Goal: Task Accomplishment & Management: Complete application form

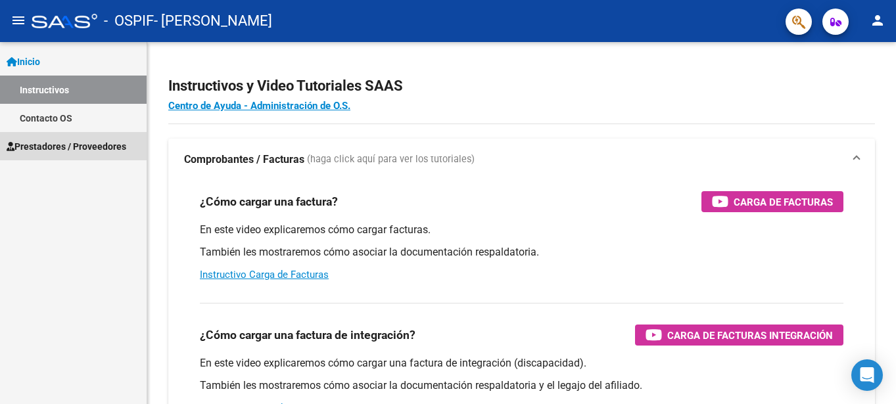
click at [41, 147] on span "Prestadores / Proveedores" at bounding box center [67, 146] width 120 height 14
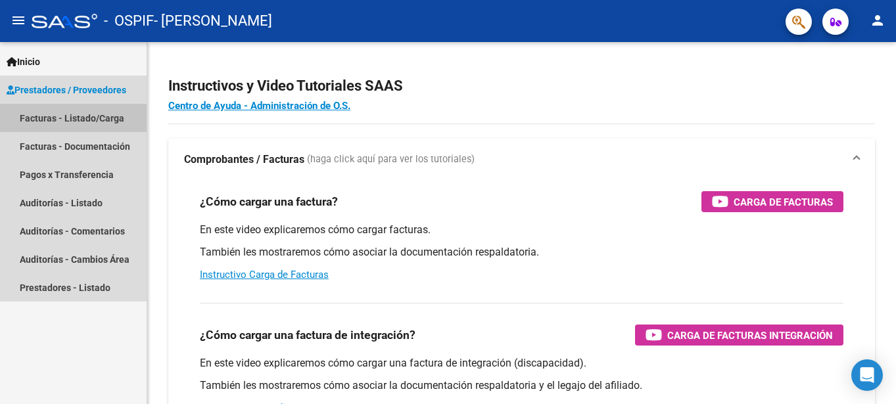
click at [84, 117] on link "Facturas - Listado/Carga" at bounding box center [73, 118] width 147 height 28
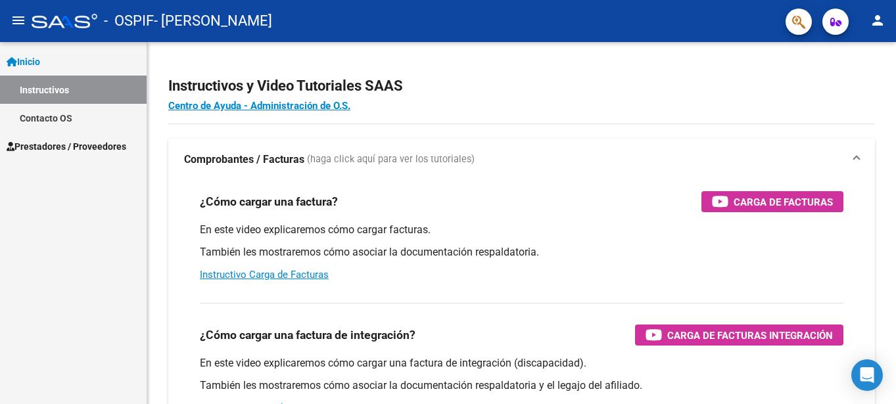
click at [97, 143] on span "Prestadores / Proveedores" at bounding box center [67, 146] width 120 height 14
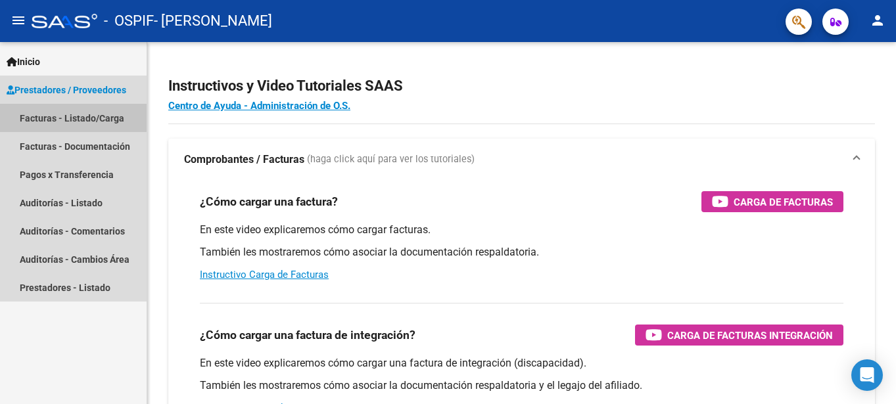
click at [70, 114] on link "Facturas - Listado/Carga" at bounding box center [73, 118] width 147 height 28
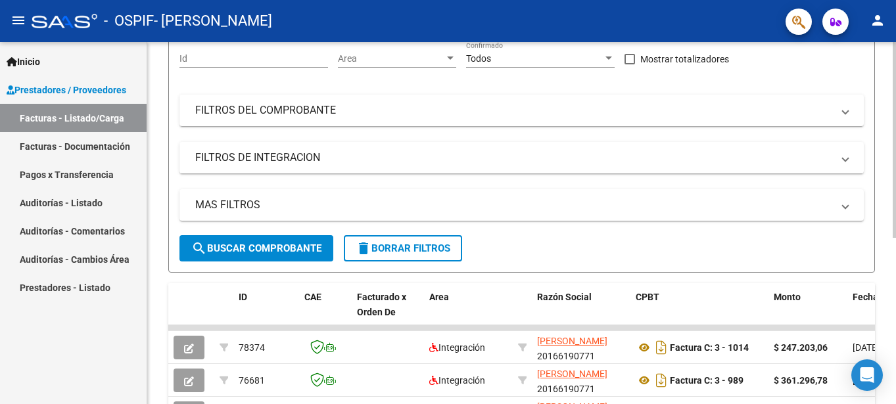
scroll to position [191, 0]
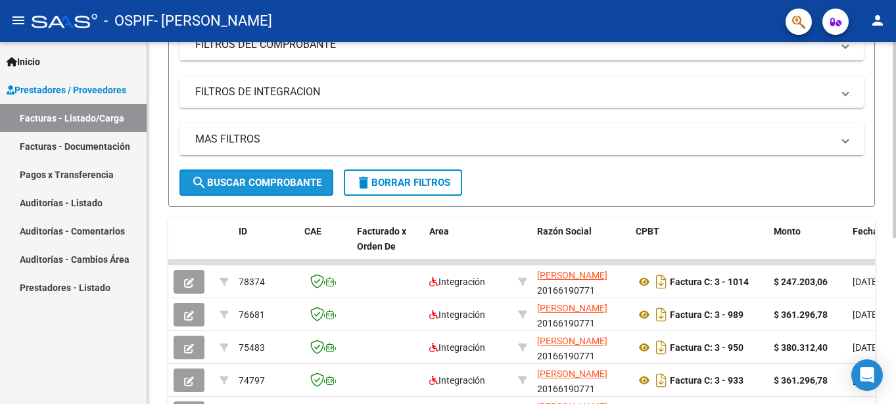
click at [232, 181] on span "search Buscar Comprobante" at bounding box center [256, 183] width 130 height 12
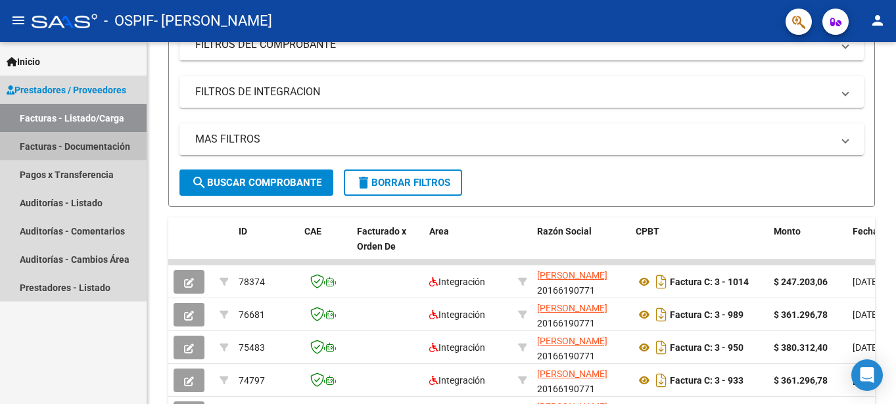
click at [47, 144] on link "Facturas - Documentación" at bounding box center [73, 146] width 147 height 28
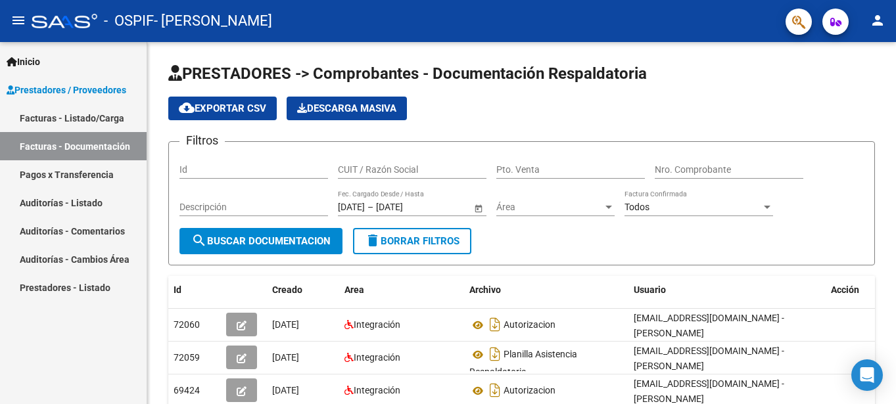
click at [74, 117] on link "Facturas - Listado/Carga" at bounding box center [73, 118] width 147 height 28
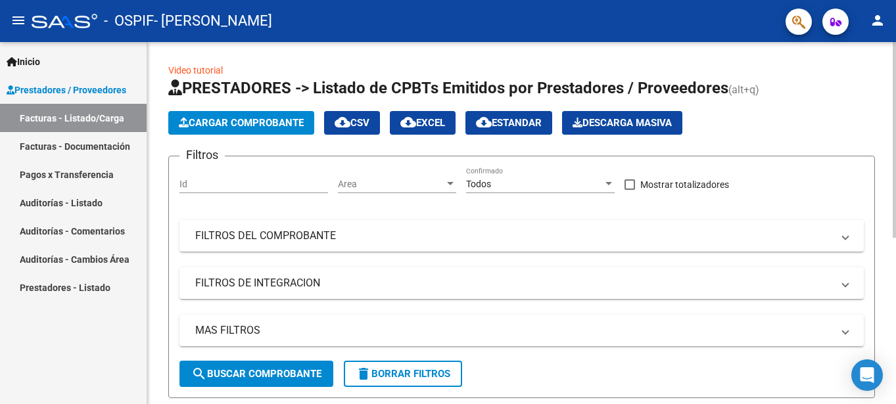
click at [244, 123] on span "Cargar Comprobante" at bounding box center [241, 123] width 125 height 12
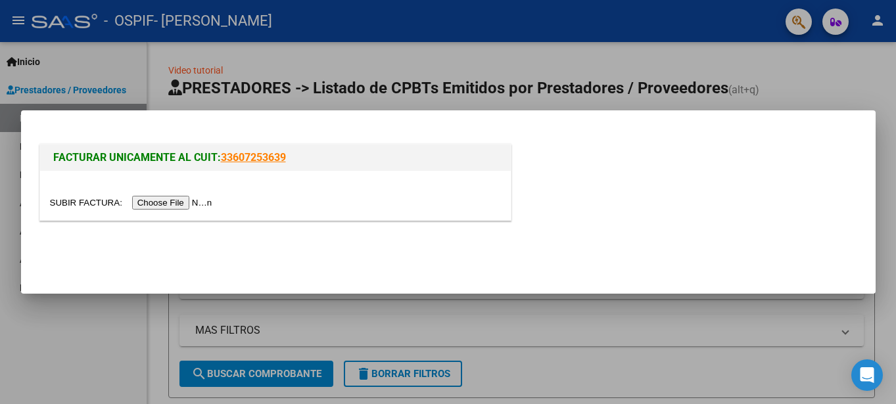
click at [180, 203] on input "file" at bounding box center [133, 203] width 166 height 14
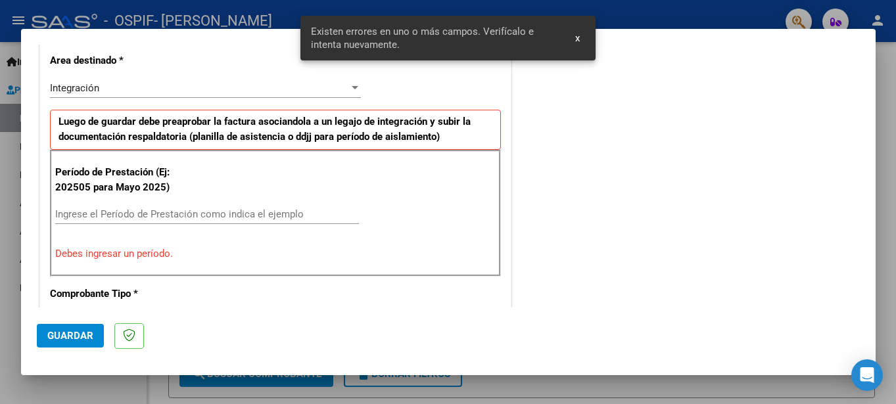
scroll to position [326, 0]
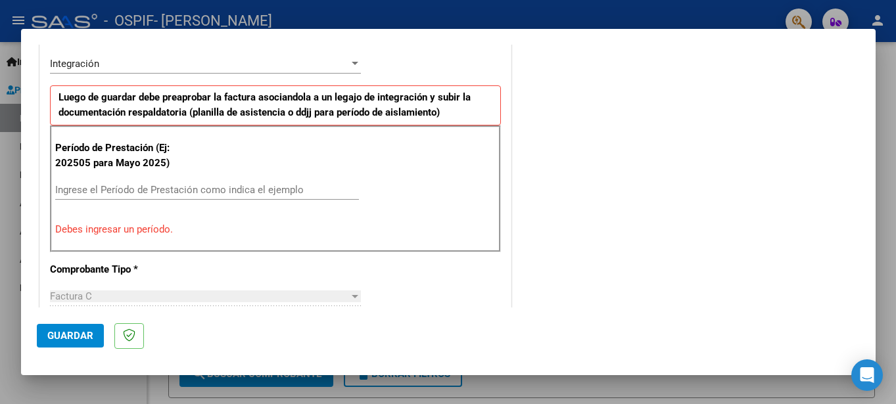
click at [174, 193] on input "Ingrese el Período de Prestación como indica el ejemplo" at bounding box center [207, 190] width 304 height 12
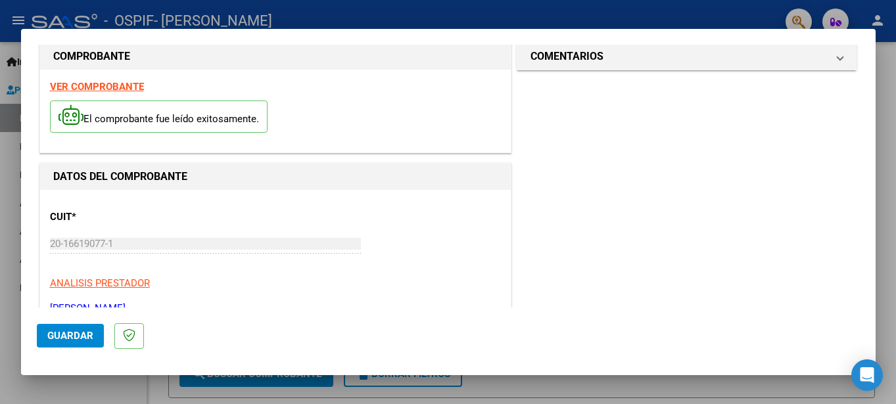
scroll to position [0, 0]
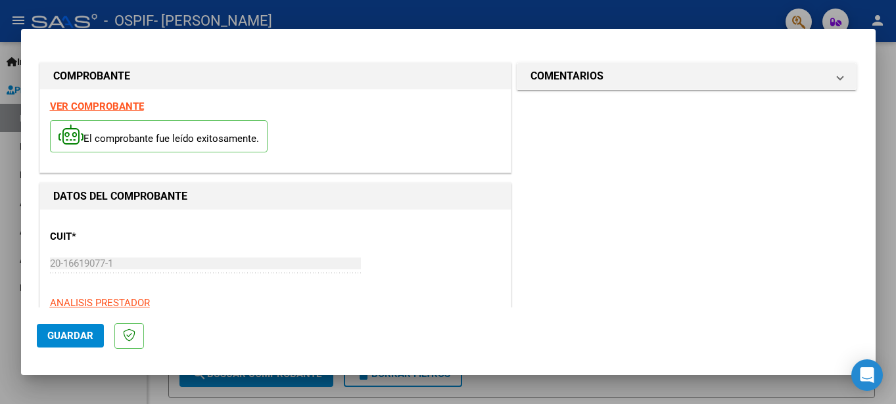
type input "202508"
click at [72, 336] on span "Guardar" at bounding box center [70, 336] width 46 height 12
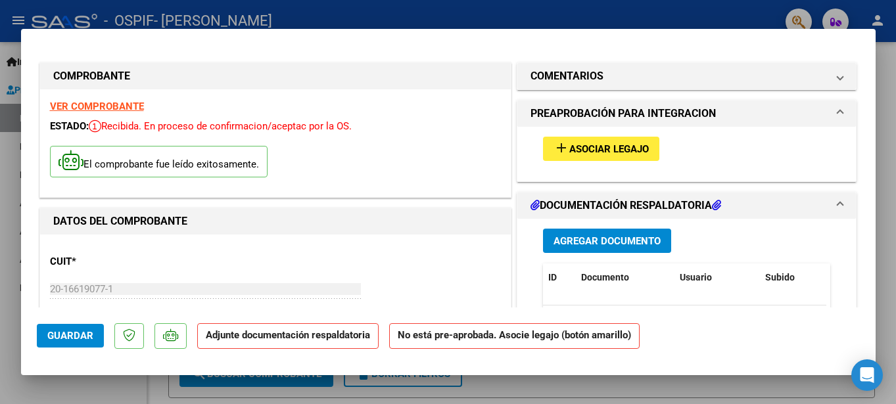
click at [591, 238] on span "Agregar Documento" at bounding box center [606, 241] width 107 height 12
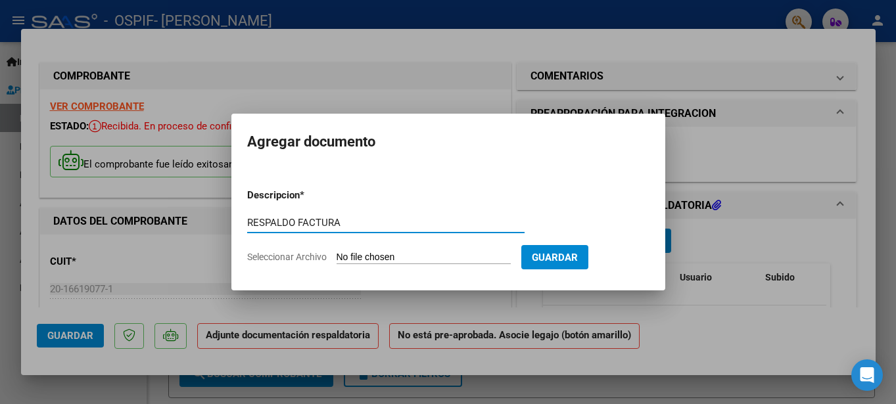
type input "RESPALDO FACTURA"
click at [447, 256] on input "Seleccionar Archivo" at bounding box center [423, 258] width 174 height 12
type input "C:\fakepath\img268.pdf"
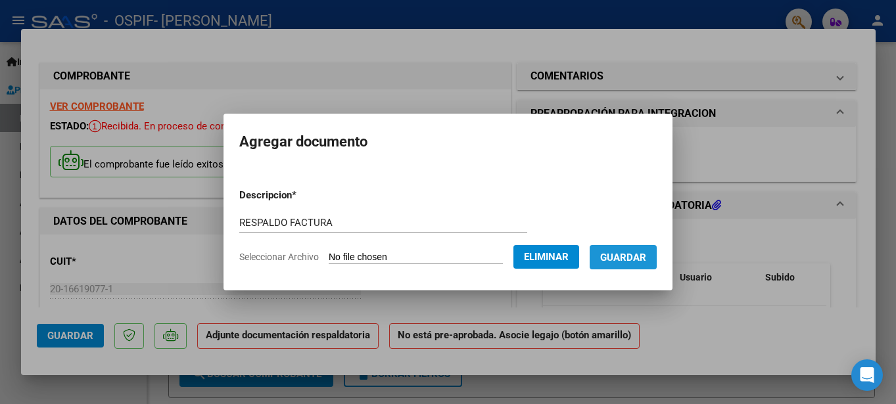
click at [643, 255] on span "Guardar" at bounding box center [623, 258] width 46 height 12
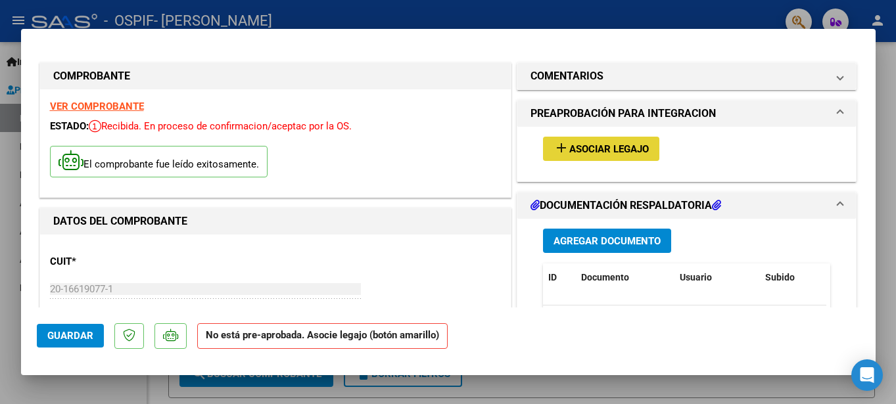
click at [622, 150] on span "Asociar Legajo" at bounding box center [608, 149] width 79 height 12
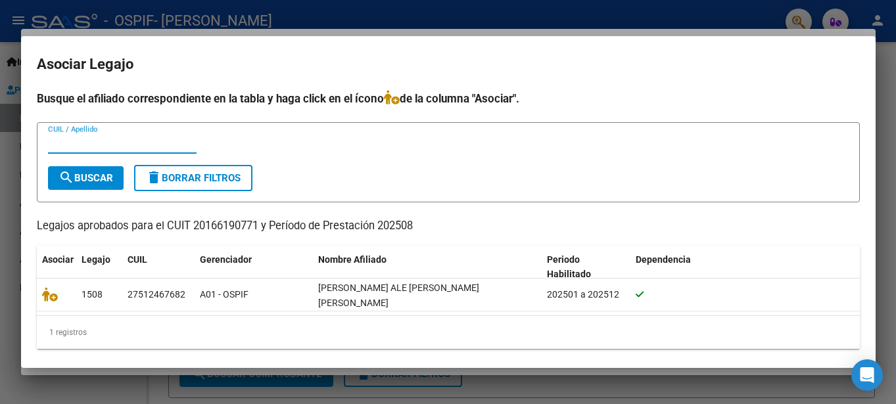
click at [72, 144] on input "CUIL / Apellido" at bounding box center [122, 143] width 148 height 12
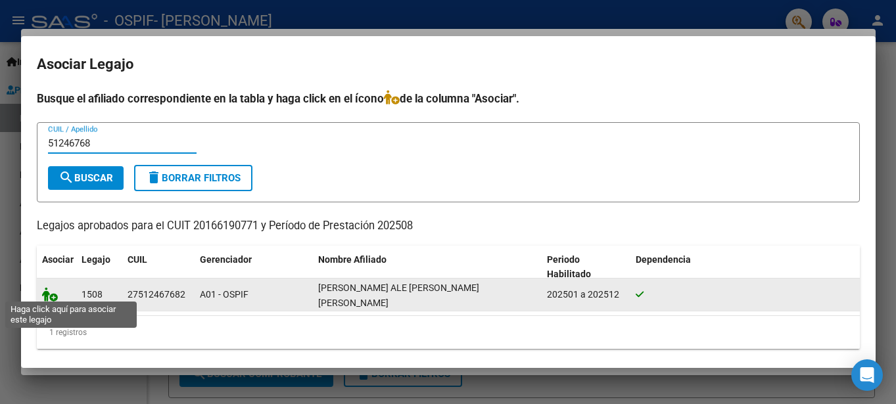
type input "51246768"
click at [53, 294] on icon at bounding box center [50, 294] width 16 height 14
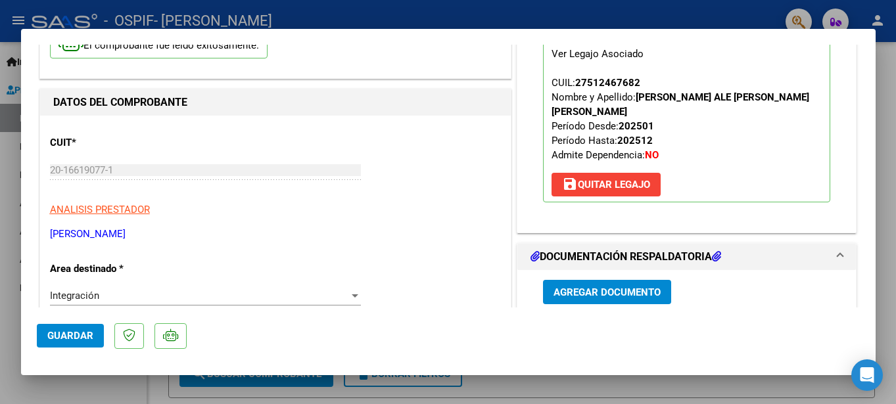
scroll to position [131, 0]
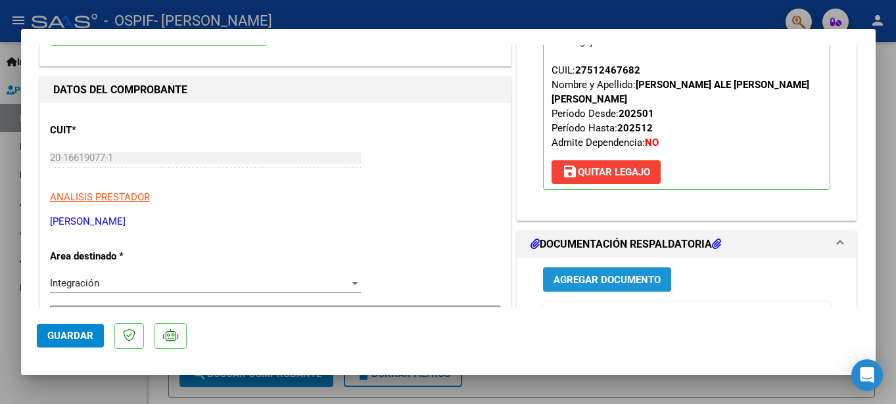
click at [599, 274] on span "Agregar Documento" at bounding box center [606, 280] width 107 height 12
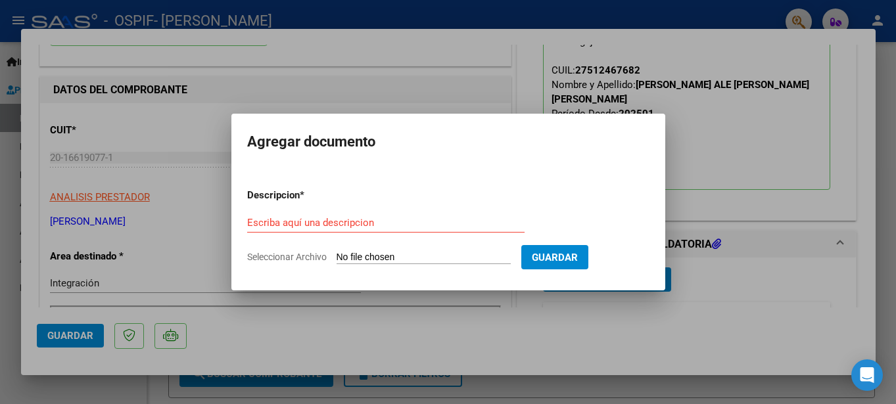
click at [267, 257] on span "Seleccionar Archivo" at bounding box center [286, 257] width 79 height 11
click at [336, 257] on input "Seleccionar Archivo" at bounding box center [423, 258] width 174 height 12
type input "C:\fakepath\img268.pdf"
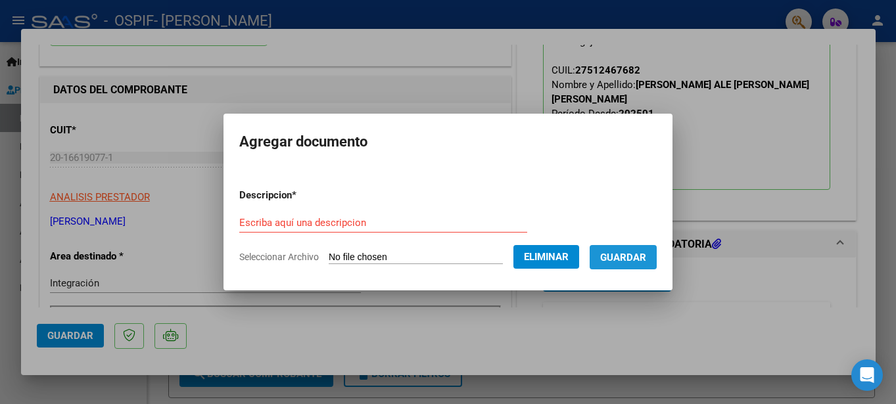
click at [639, 255] on span "Guardar" at bounding box center [623, 258] width 46 height 12
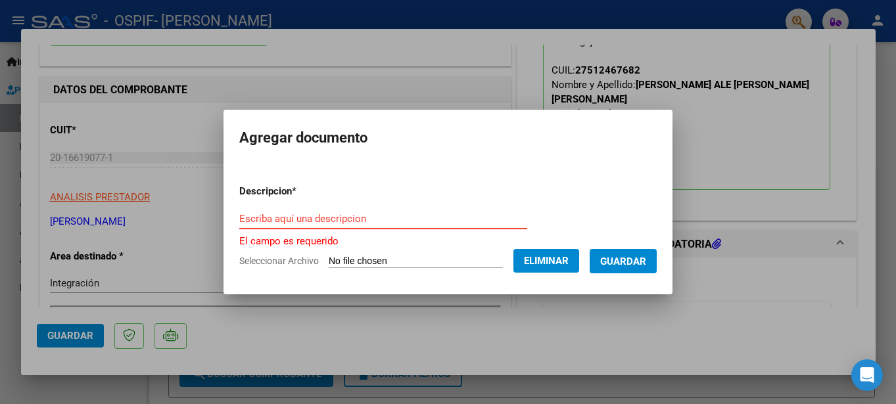
click at [280, 214] on input "Escriba aquí una descripcion" at bounding box center [383, 219] width 288 height 12
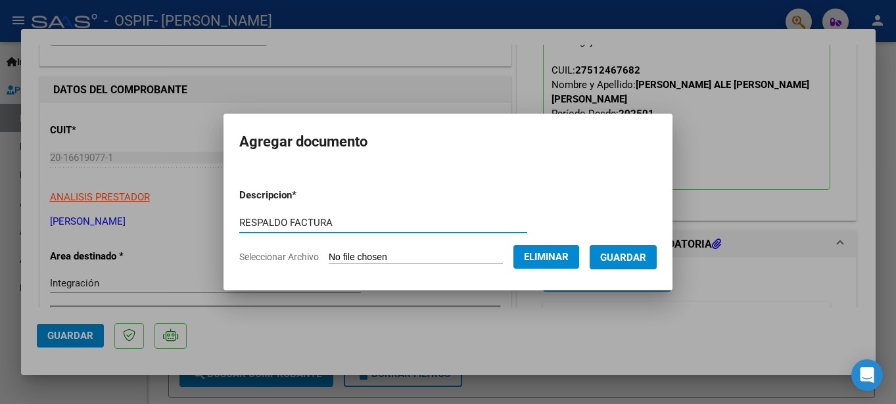
type input "RESPALDO FACTURA"
click at [630, 245] on button "Guardar" at bounding box center [622, 257] width 67 height 24
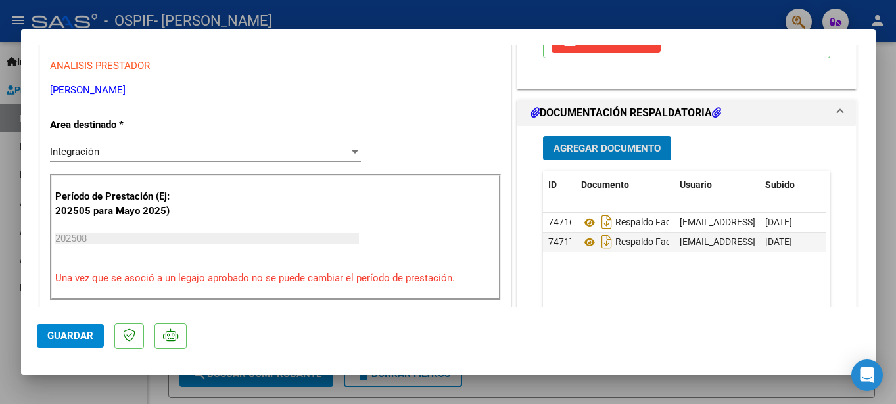
scroll to position [329, 0]
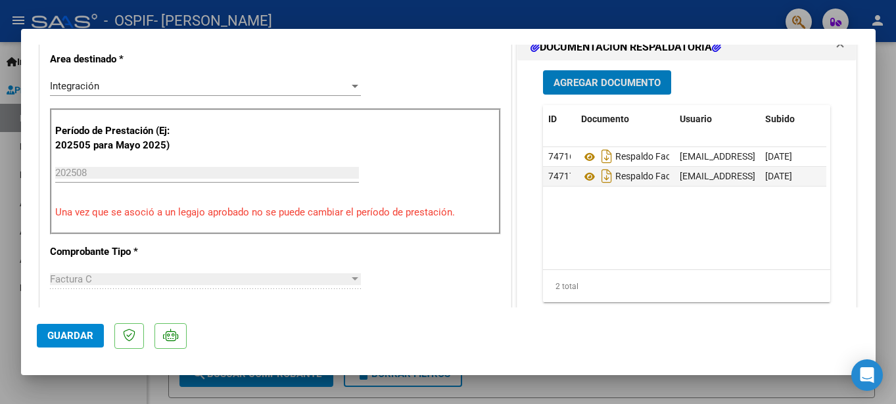
click at [100, 175] on input "202508" at bounding box center [207, 173] width 304 height 12
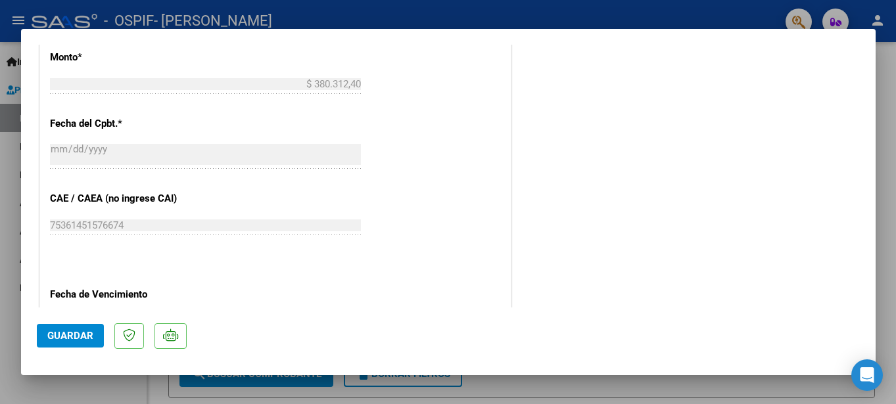
scroll to position [788, 0]
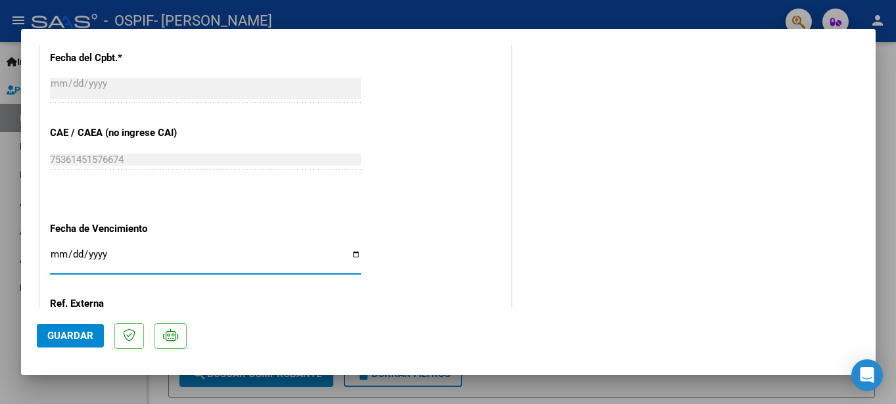
click at [355, 254] on input "Ingresar la fecha" at bounding box center [205, 259] width 311 height 21
type input "[DATE]"
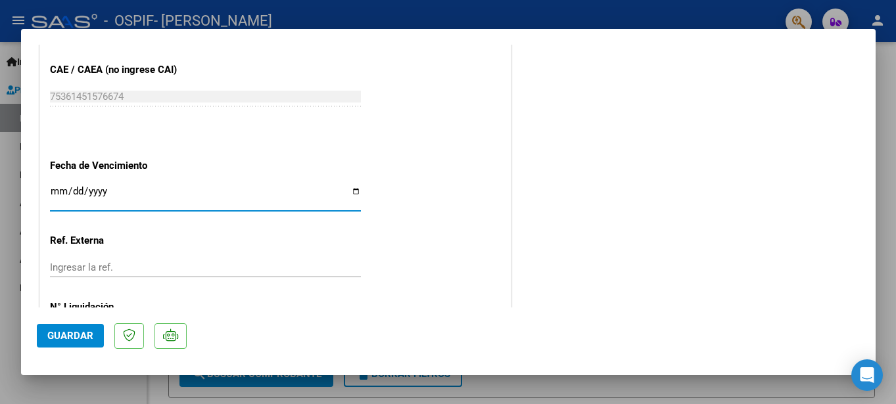
scroll to position [782, 0]
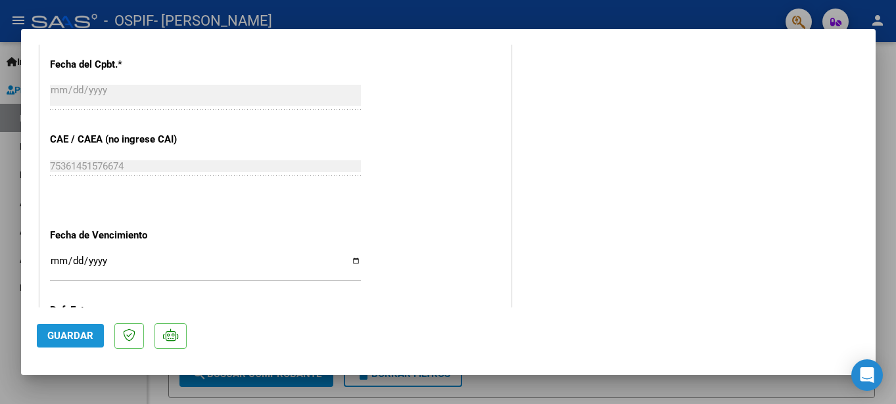
click at [70, 336] on span "Guardar" at bounding box center [70, 336] width 46 height 12
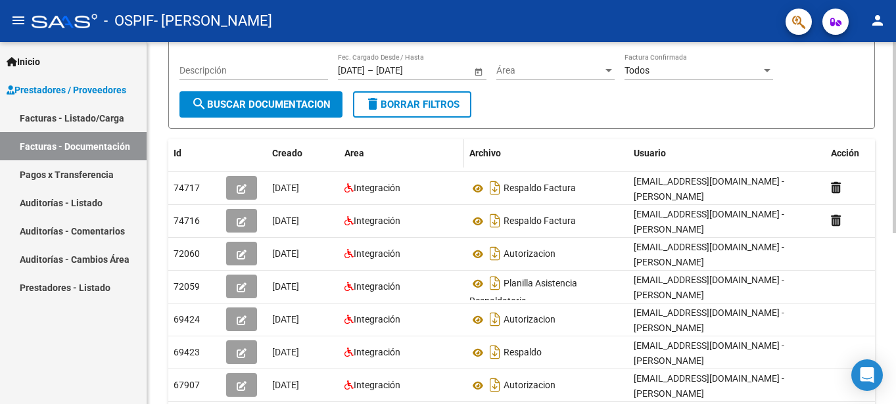
scroll to position [131, 0]
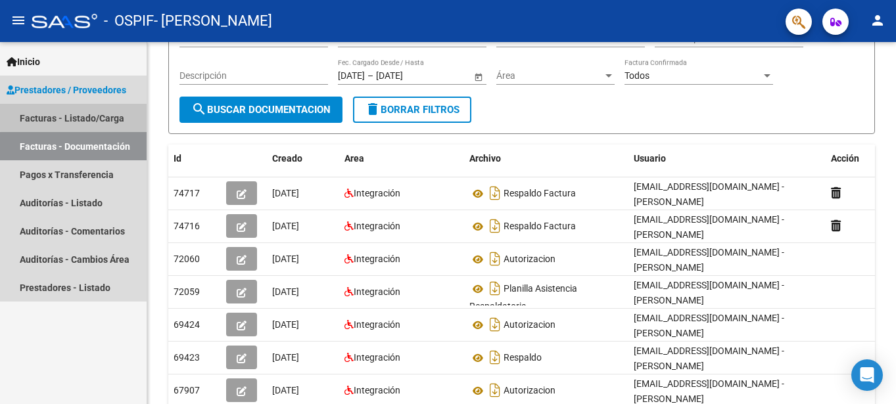
click at [76, 117] on link "Facturas - Listado/Carga" at bounding box center [73, 118] width 147 height 28
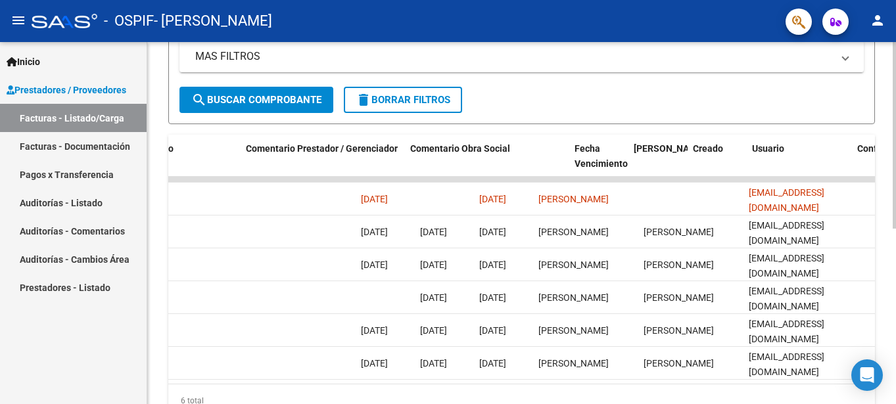
scroll to position [0, 1802]
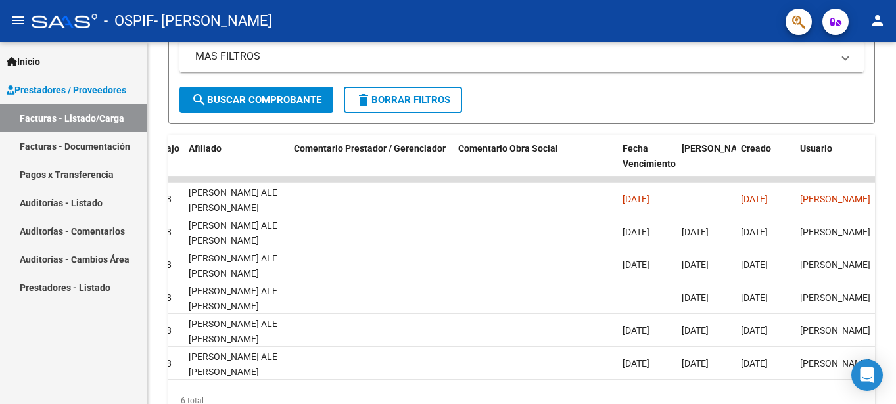
click at [80, 143] on link "Facturas - Documentación" at bounding box center [73, 146] width 147 height 28
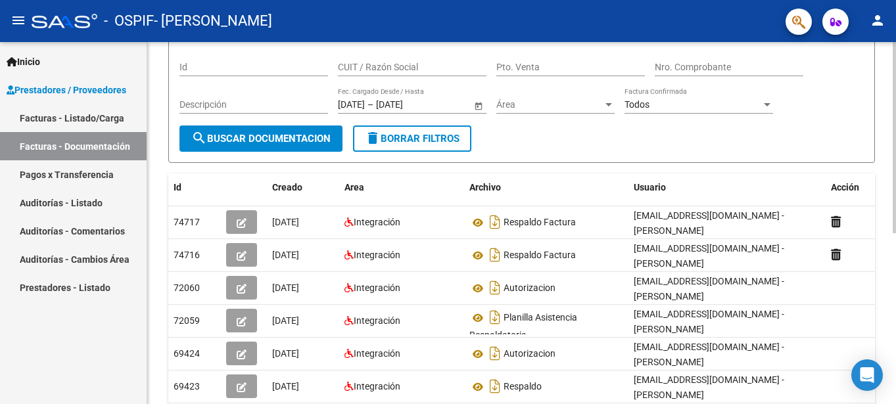
scroll to position [131, 0]
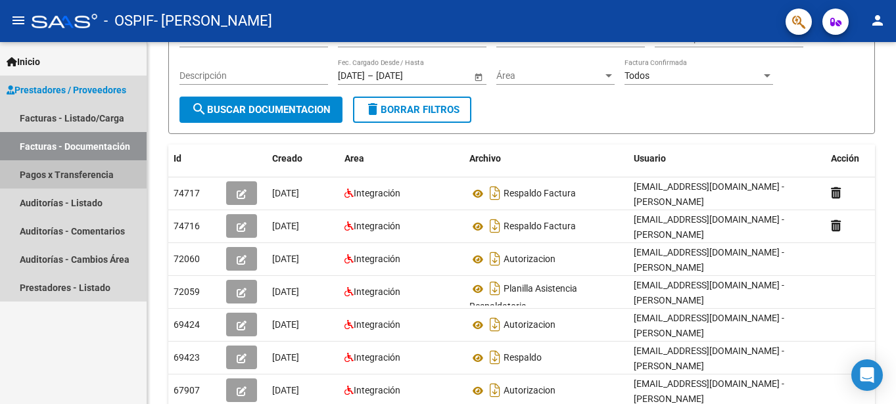
click at [75, 172] on link "Pagos x Transferencia" at bounding box center [73, 174] width 147 height 28
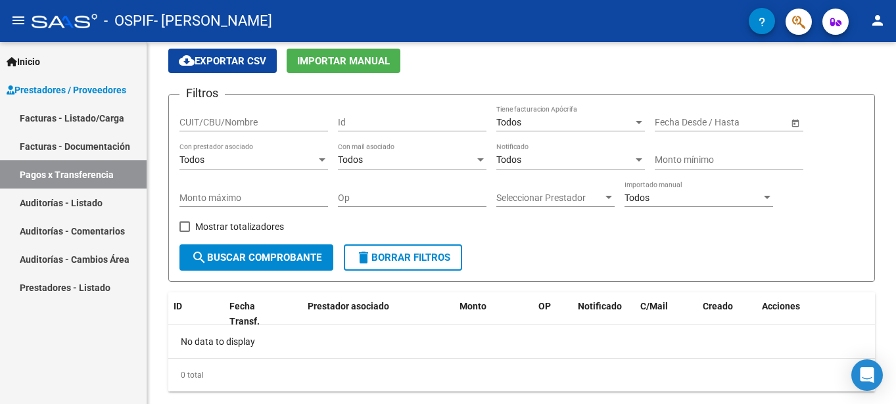
scroll to position [78, 0]
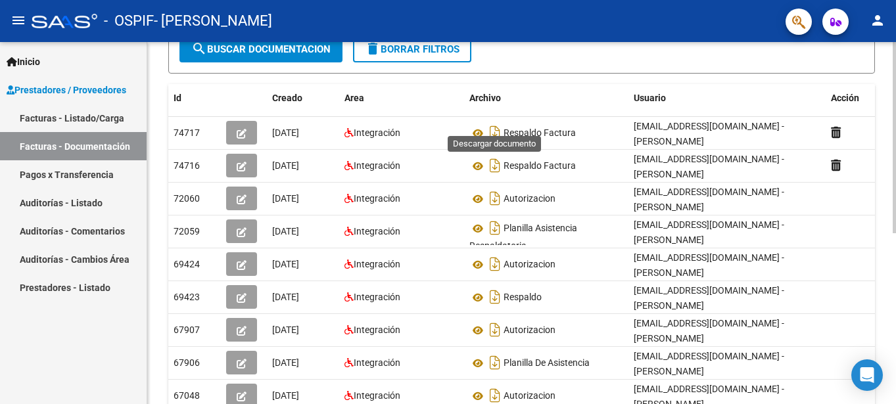
scroll to position [126, 0]
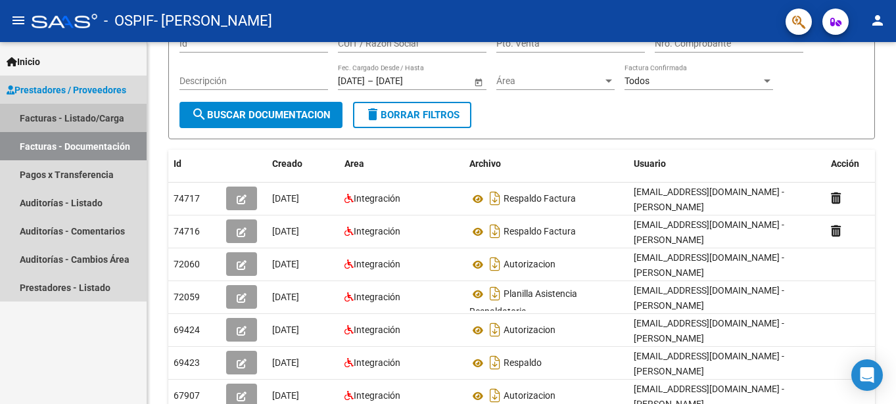
click at [41, 116] on link "Facturas - Listado/Carga" at bounding box center [73, 118] width 147 height 28
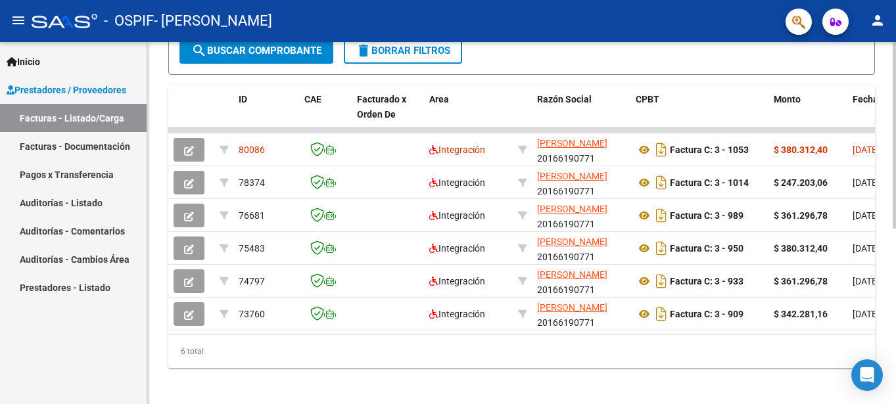
scroll to position [258, 0]
